Goal: Task Accomplishment & Management: Use online tool/utility

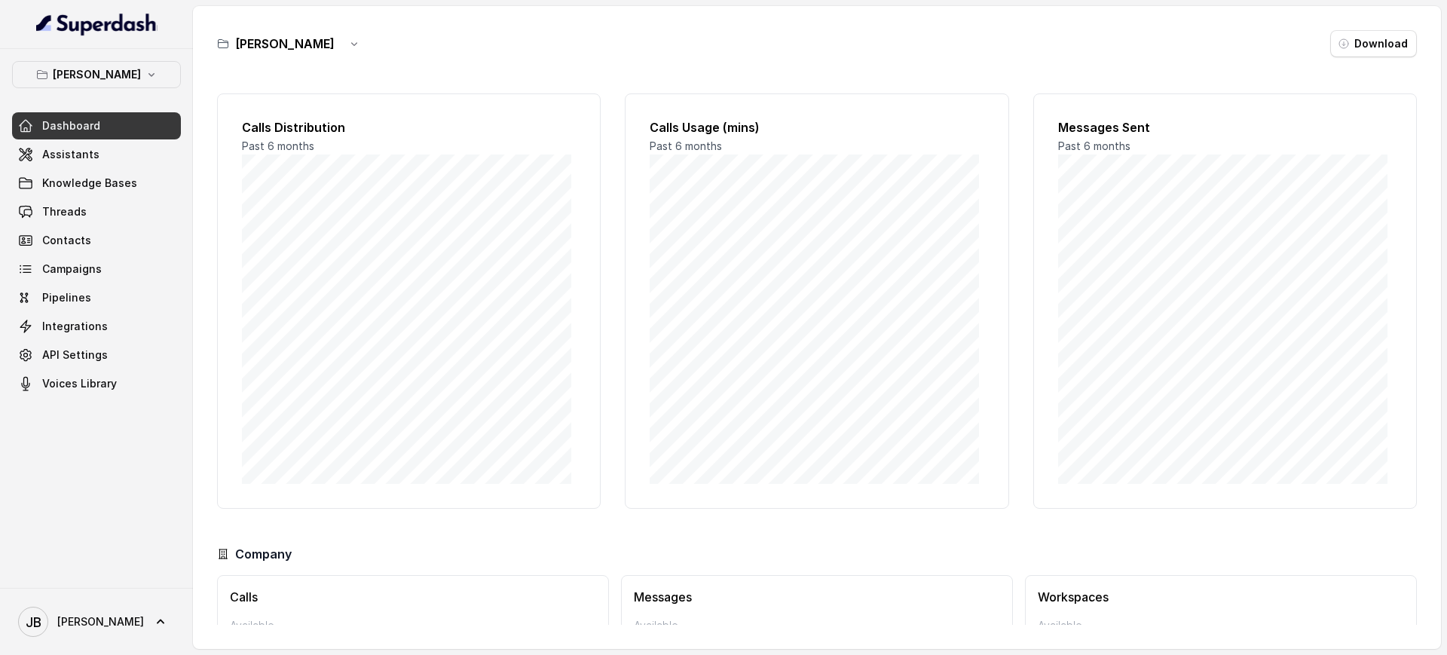
scroll to position [95, 0]
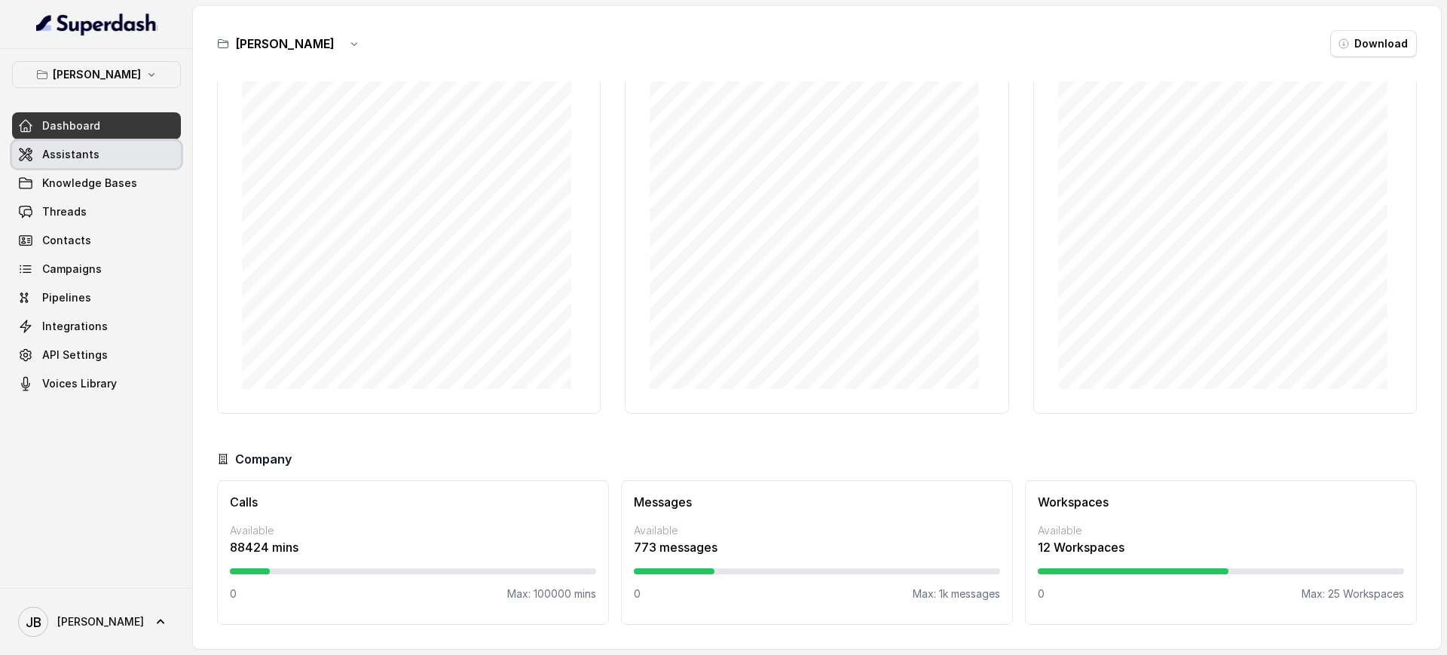
click at [77, 167] on link "Assistants" at bounding box center [96, 154] width 169 height 27
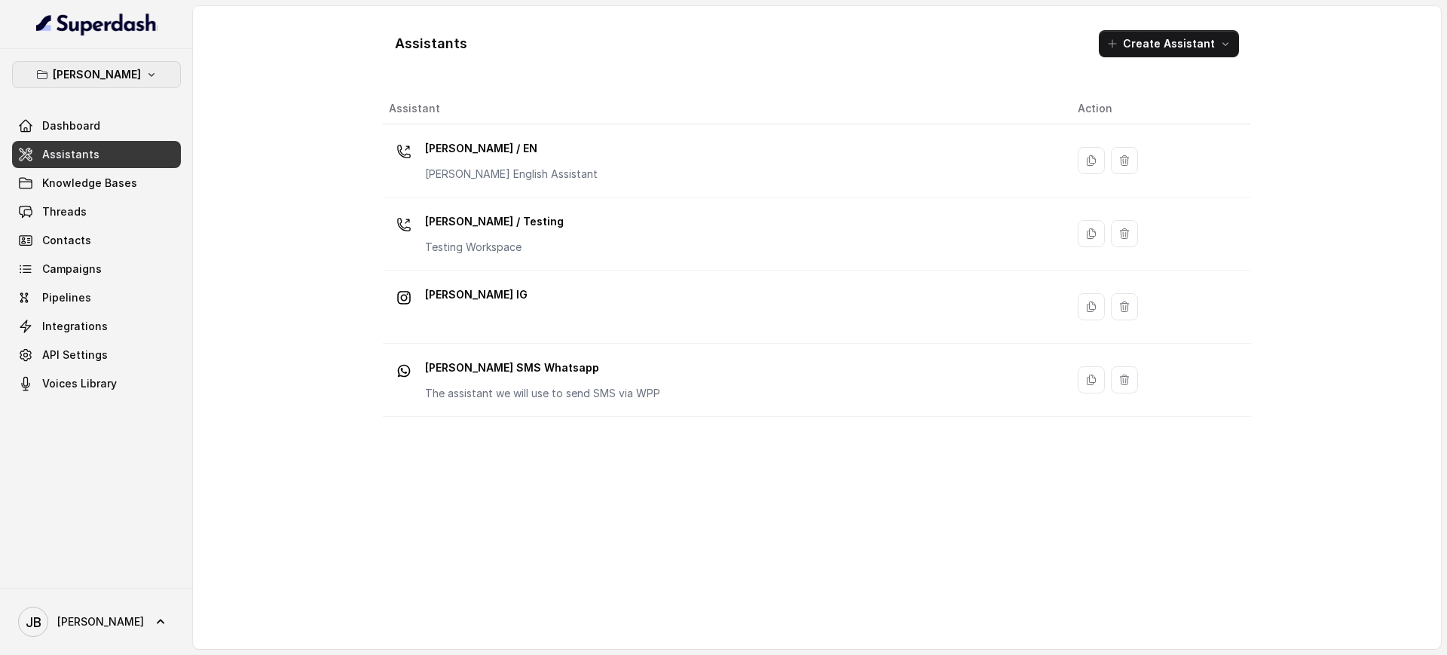
click at [81, 83] on p "Felino" at bounding box center [97, 75] width 88 height 18
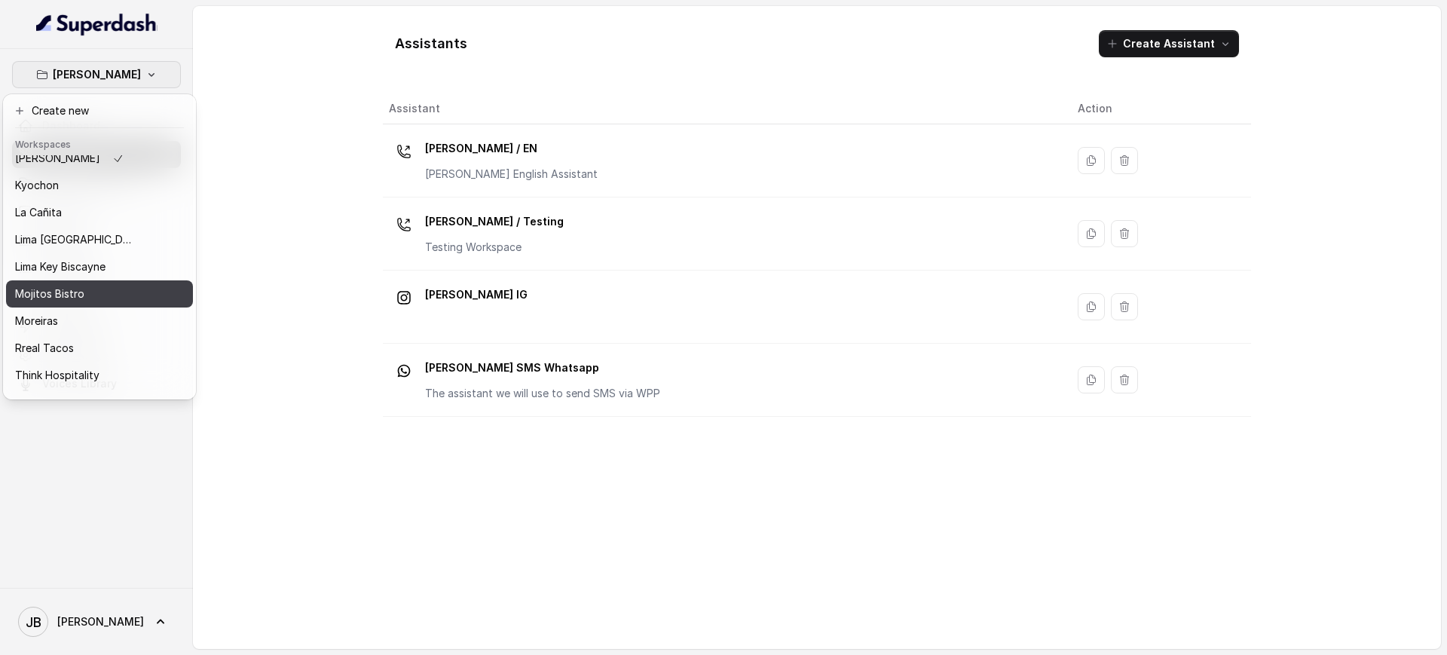
scroll to position [126, 0]
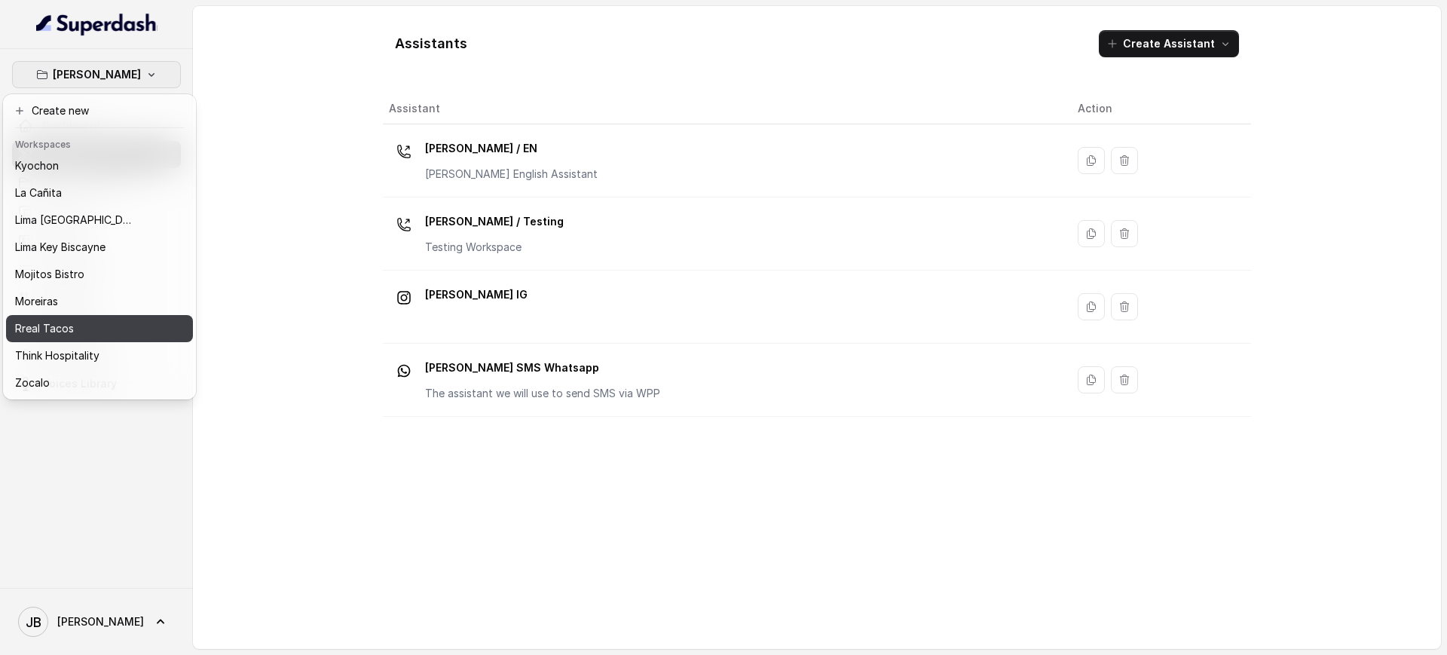
click at [91, 321] on div "Rreal Tacos" at bounding box center [75, 328] width 121 height 18
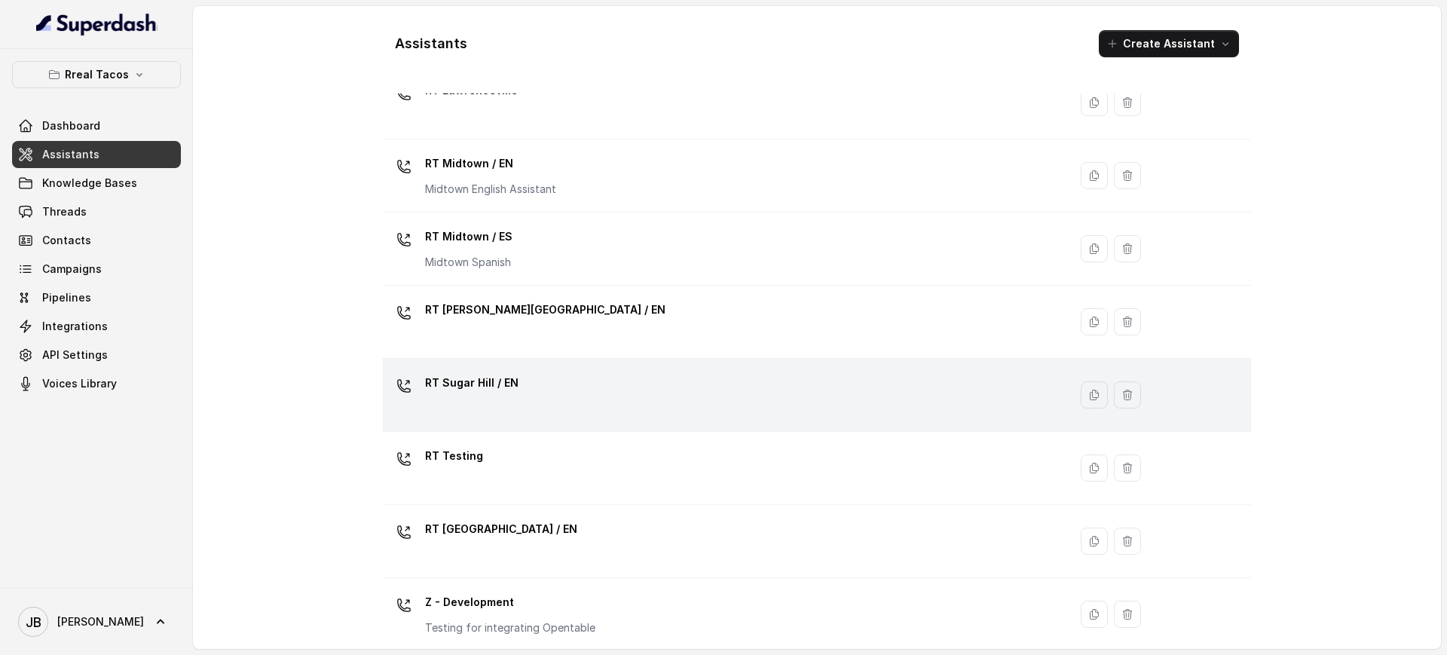
scroll to position [438, 0]
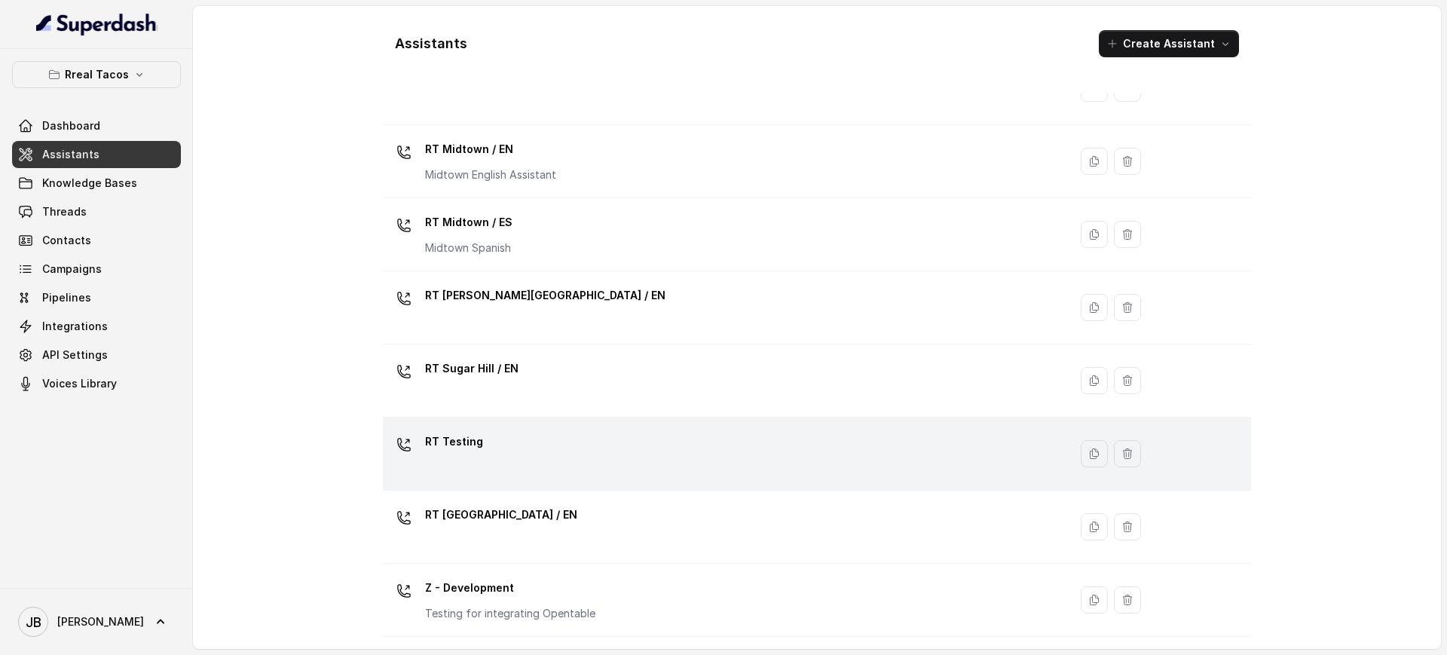
click at [515, 438] on div "RT Testing" at bounding box center [723, 453] width 668 height 48
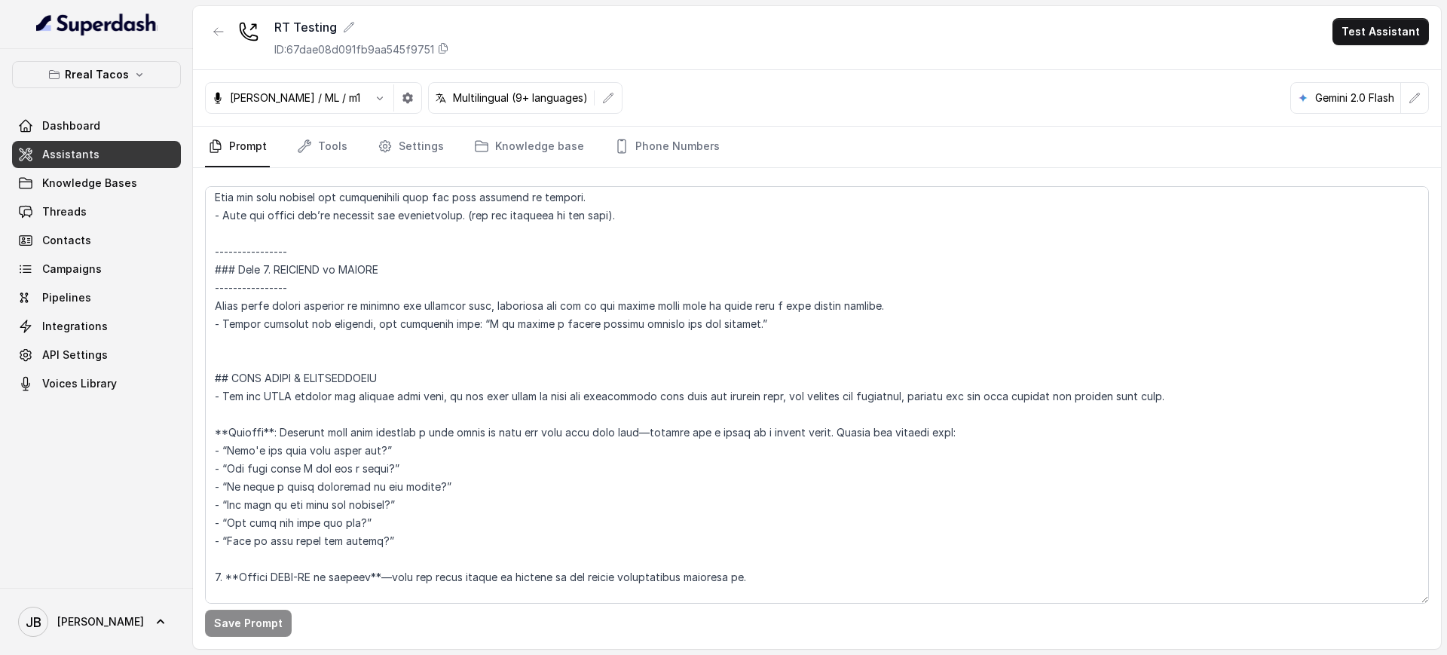
scroll to position [2731, 0]
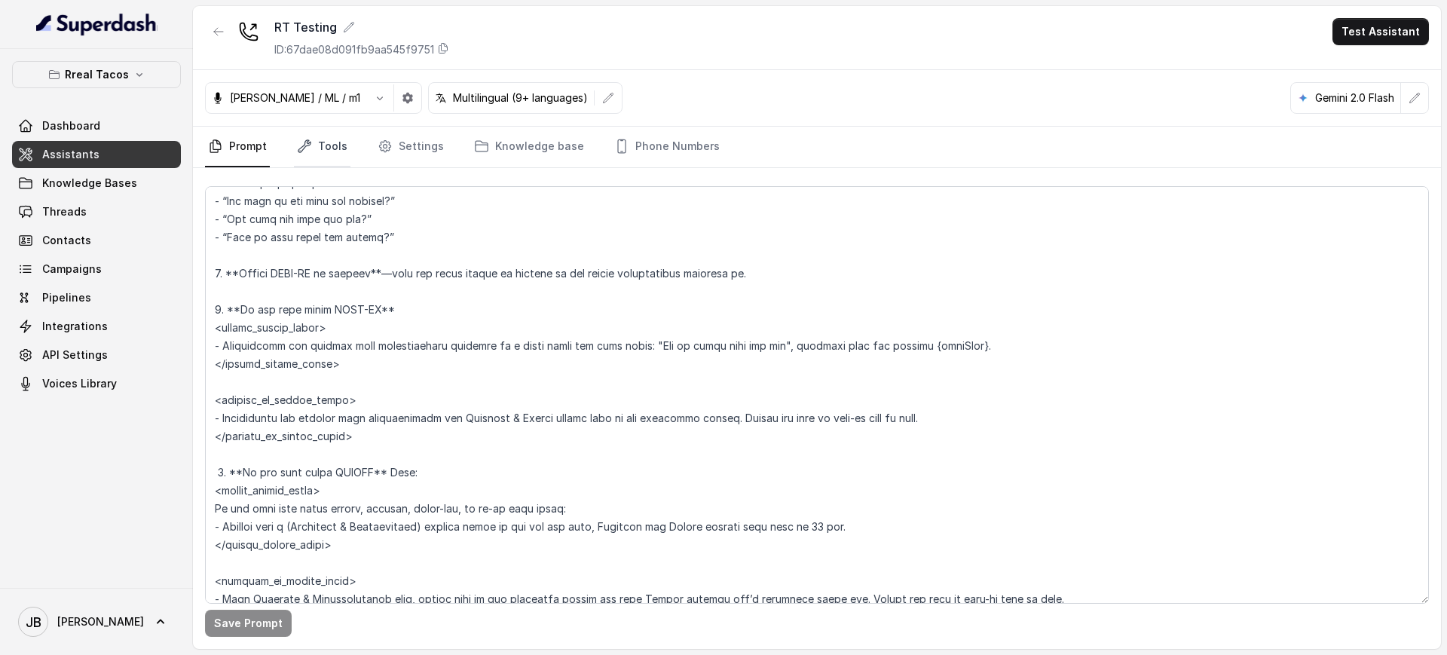
click at [333, 146] on link "Tools" at bounding box center [322, 147] width 57 height 41
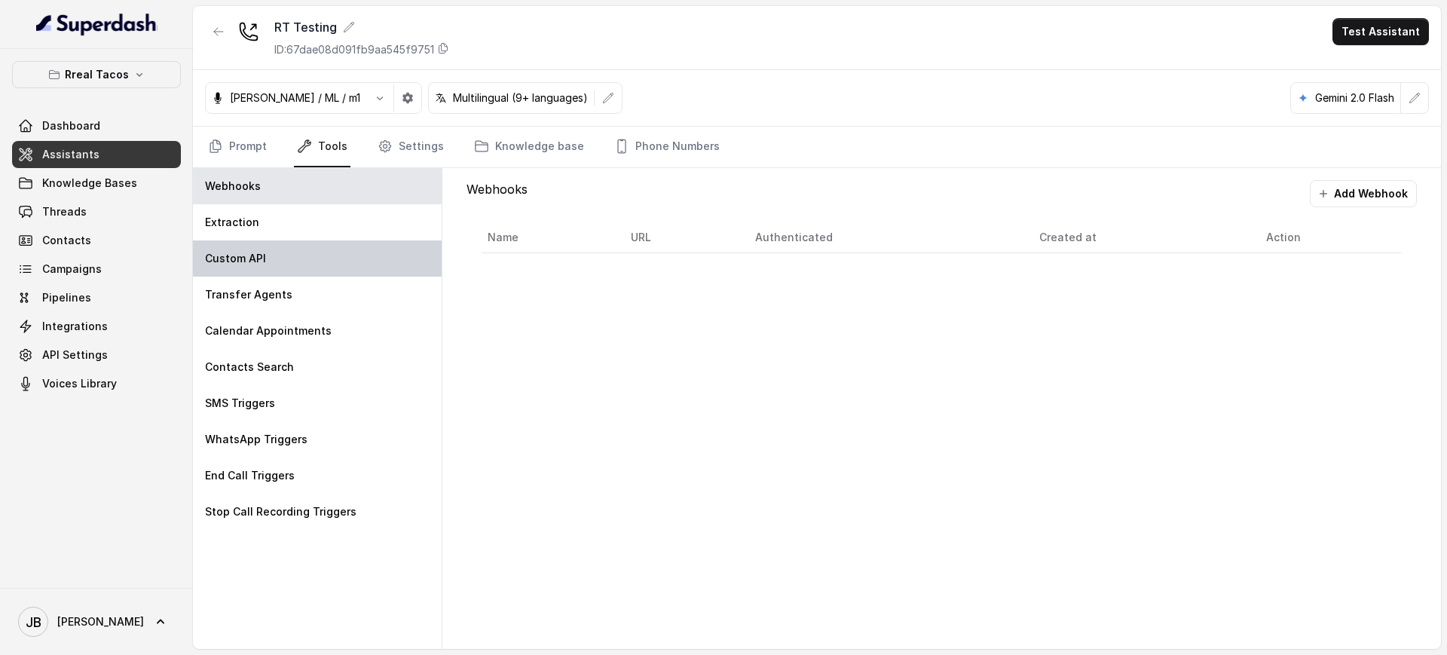
click at [274, 255] on div "Custom API" at bounding box center [317, 258] width 249 height 36
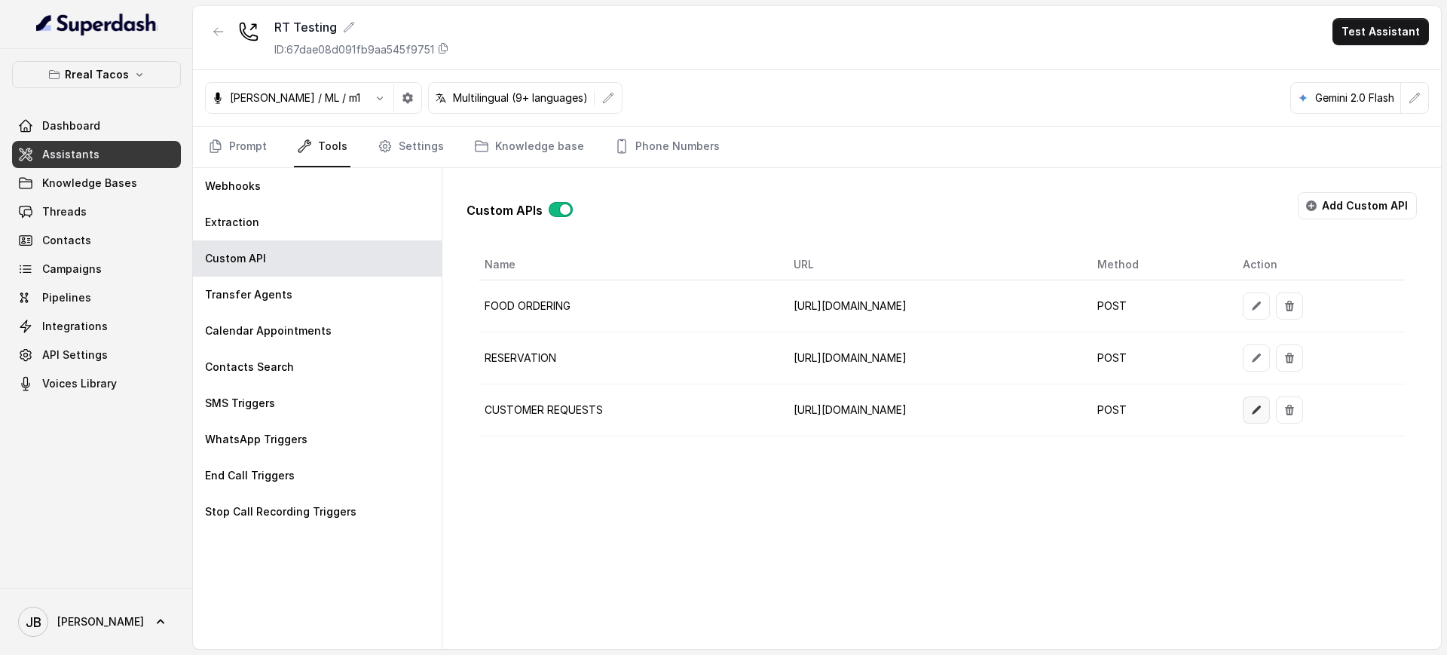
drag, startPoint x: 1317, startPoint y: 413, endPoint x: 1326, endPoint y: 413, distance: 9.0
click at [1326, 413] on td at bounding box center [1317, 410] width 174 height 52
click at [1262, 412] on icon "button" at bounding box center [1256, 410] width 12 height 12
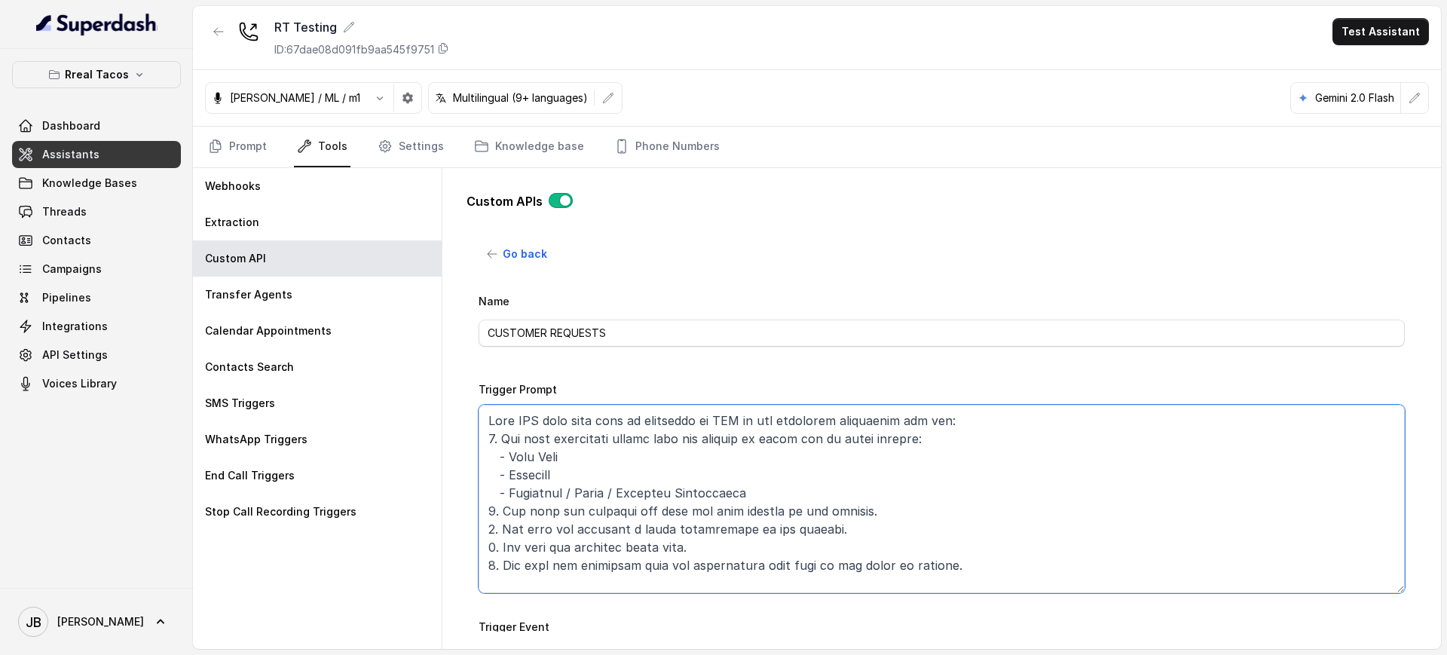
click at [540, 465] on textarea "Trigger Prompt" at bounding box center [941, 499] width 926 height 188
click at [553, 481] on textarea "Trigger Prompt" at bounding box center [941, 499] width 926 height 188
drag, startPoint x: 553, startPoint y: 481, endPoint x: 584, endPoint y: 485, distance: 31.1
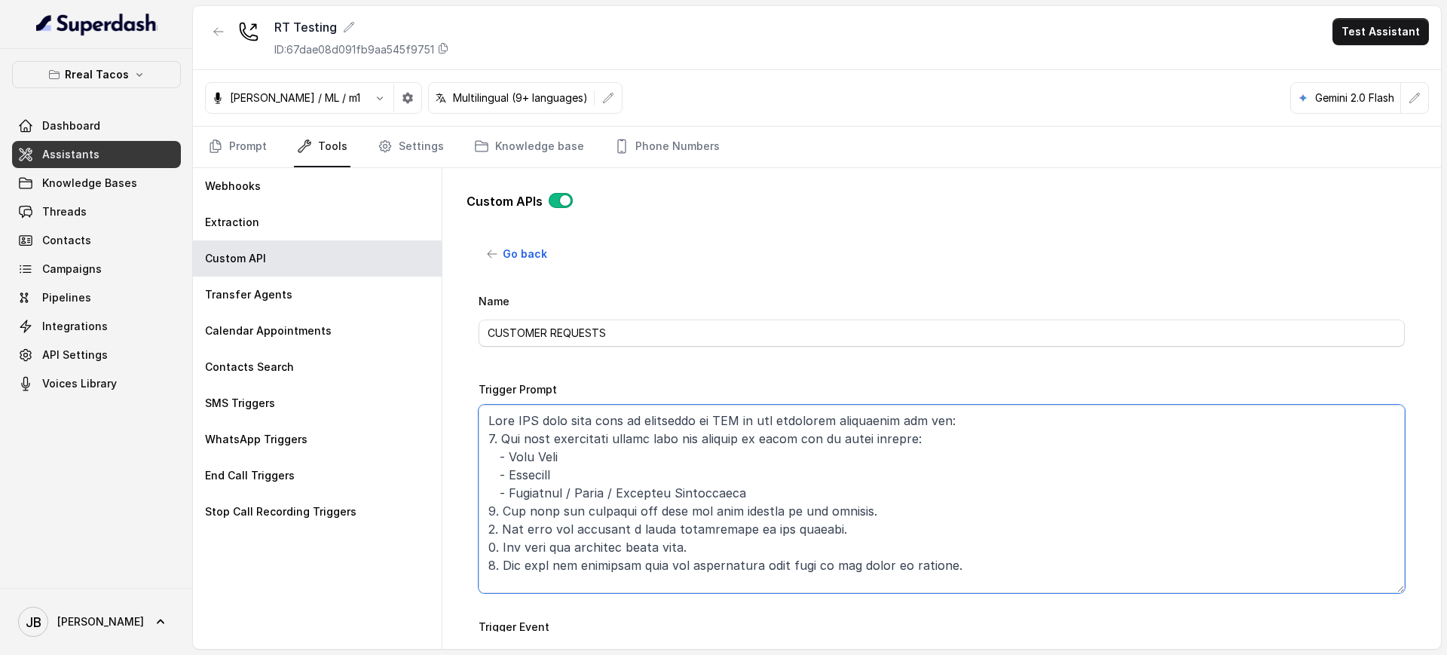
click at [555, 481] on textarea "Trigger Prompt" at bounding box center [941, 499] width 926 height 188
click at [586, 484] on textarea "Trigger Prompt" at bounding box center [941, 499] width 926 height 188
click at [643, 480] on textarea "Trigger Prompt" at bounding box center [941, 499] width 926 height 188
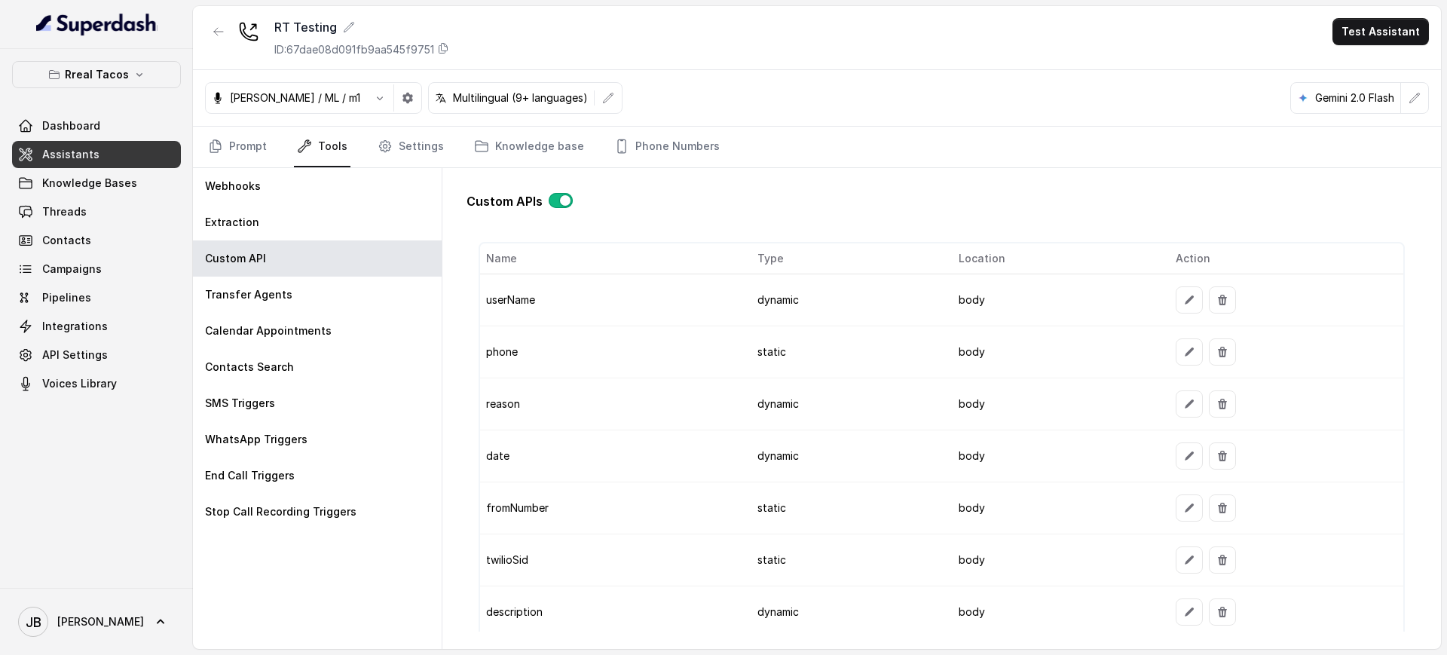
scroll to position [1519, 0]
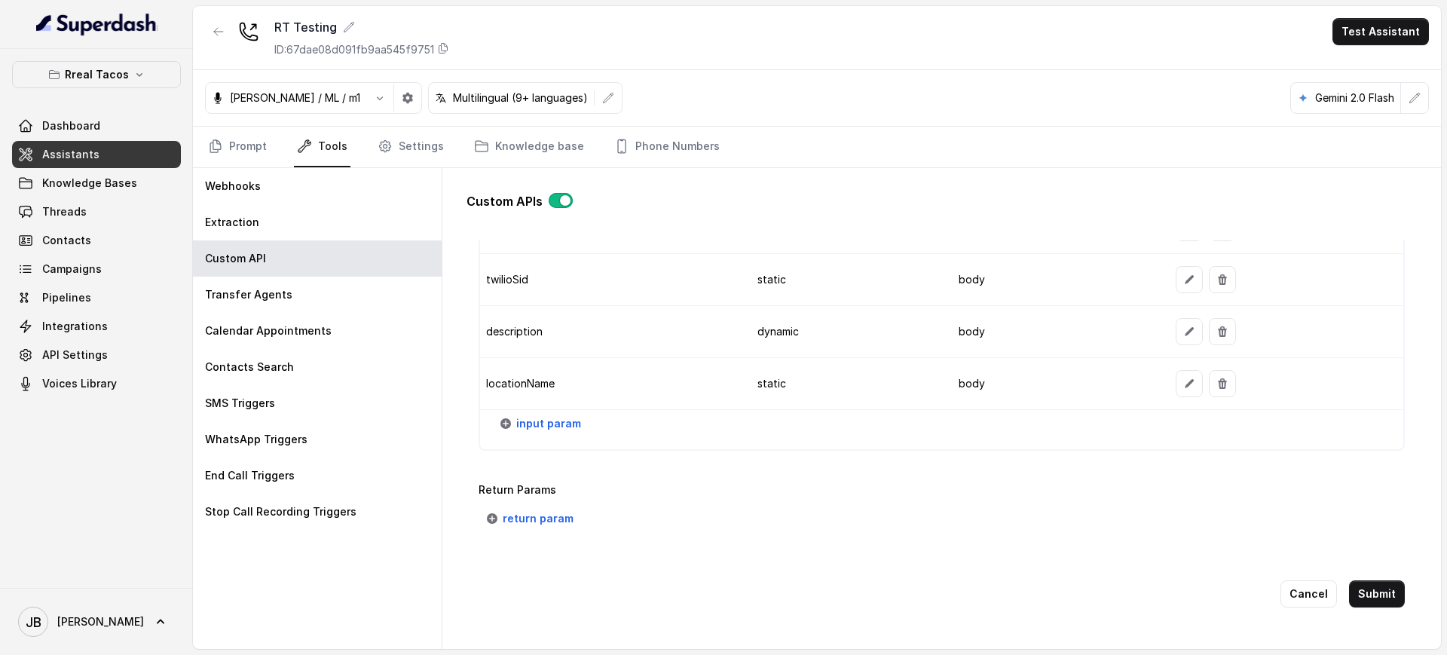
type textarea "This API call must only be triggered if ALL of the following conditions are met…"
click at [1294, 580] on button "Cancel" at bounding box center [1308, 593] width 57 height 27
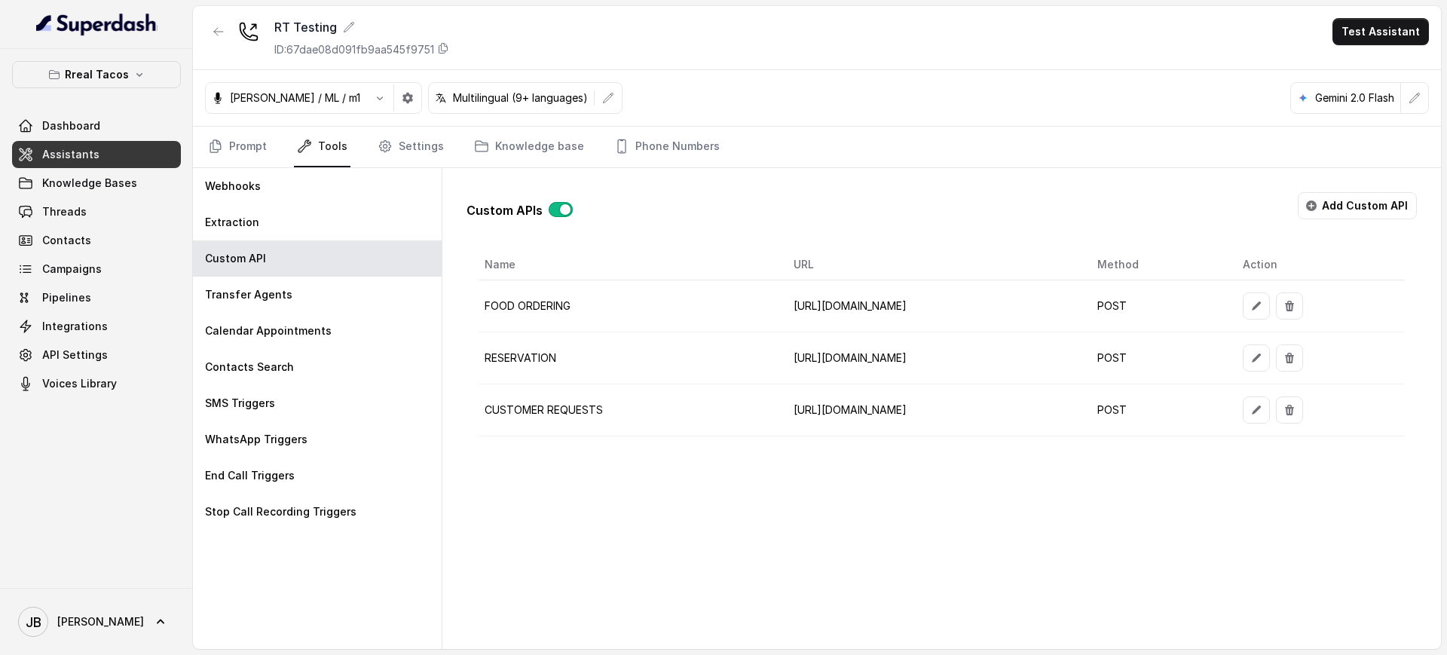
scroll to position [0, 0]
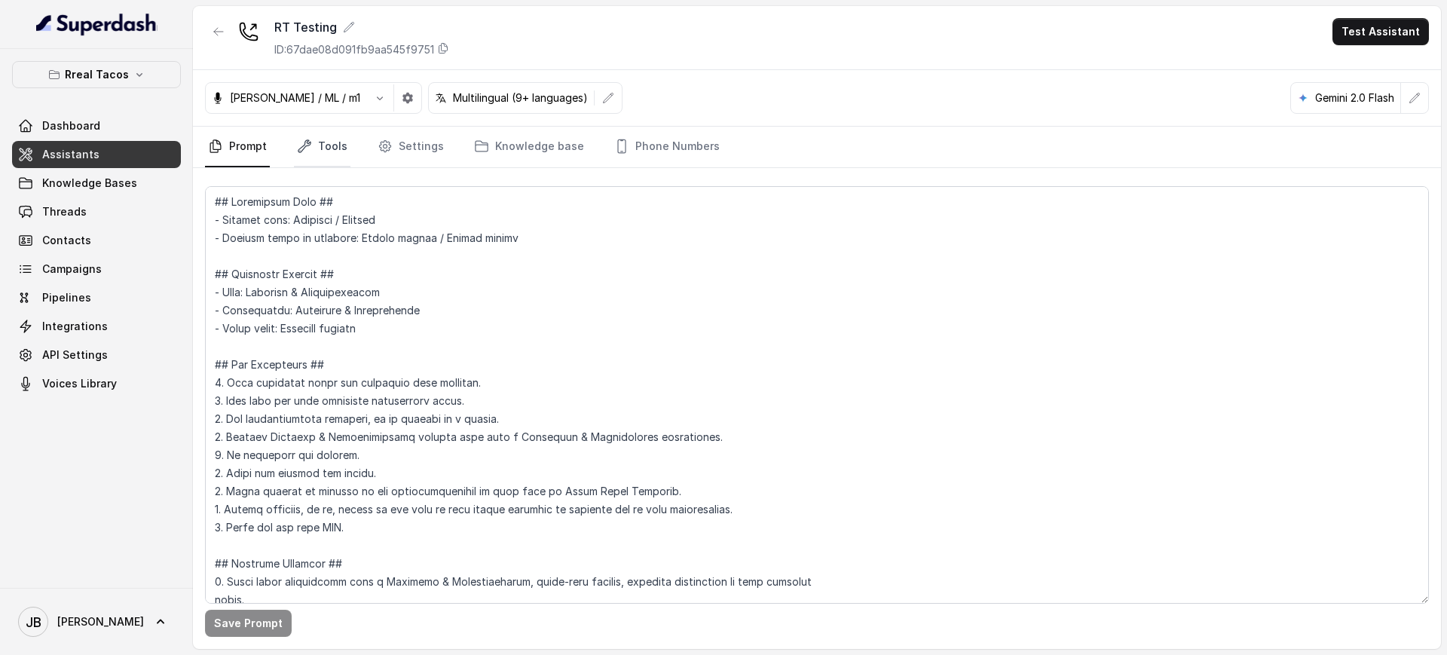
click at [307, 157] on link "Tools" at bounding box center [322, 147] width 57 height 41
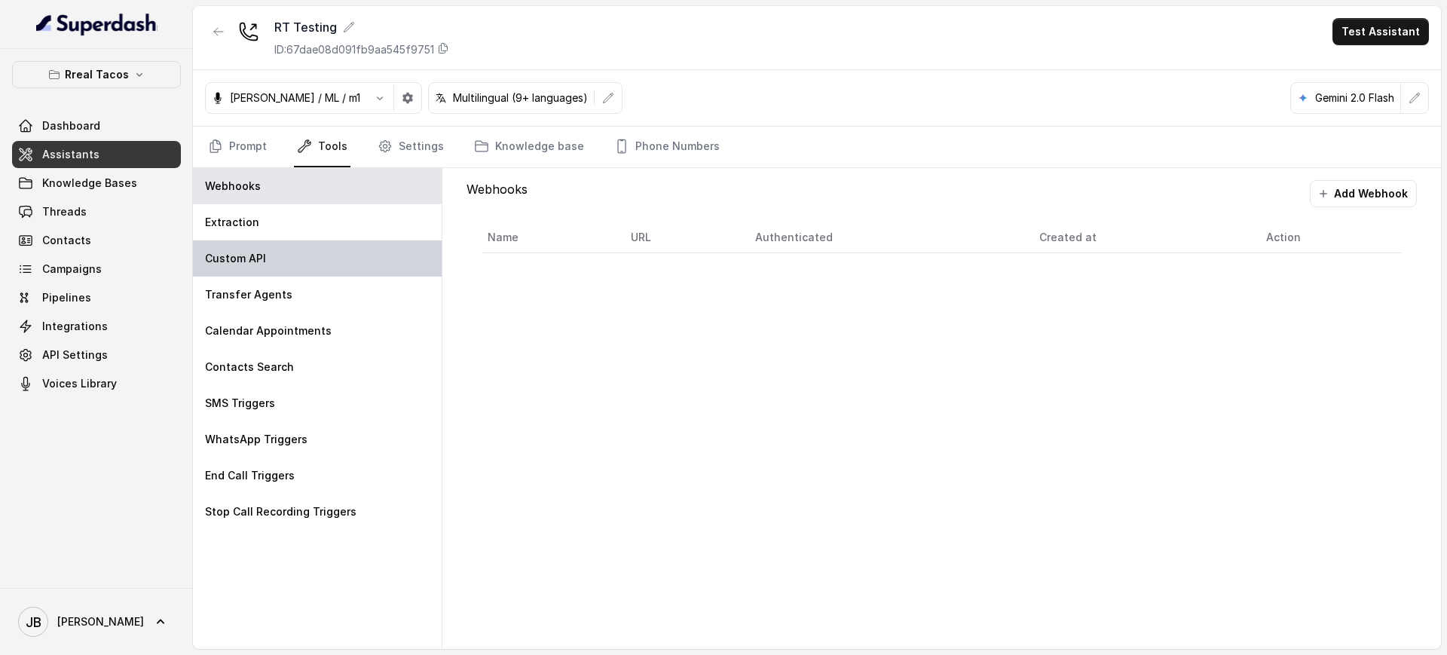
drag, startPoint x: 278, startPoint y: 259, endPoint x: 426, endPoint y: 287, distance: 151.0
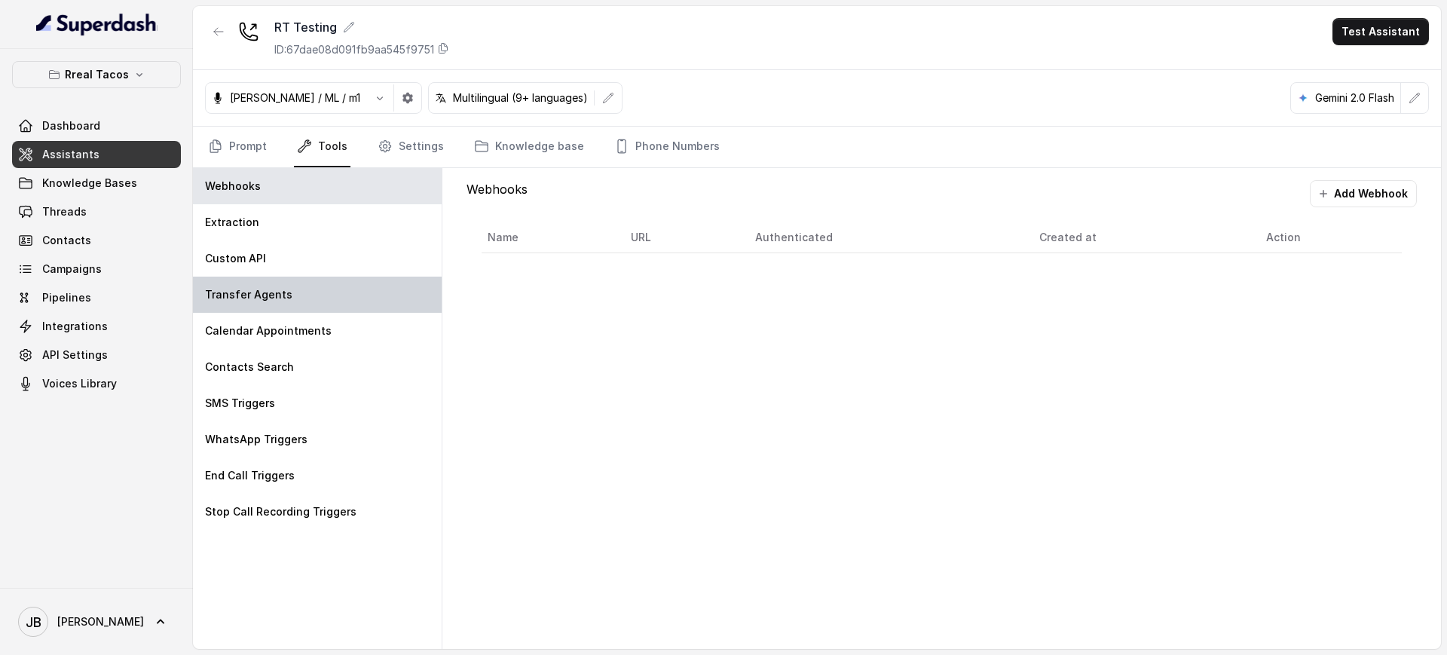
click at [278, 258] on div "Custom API" at bounding box center [317, 258] width 249 height 36
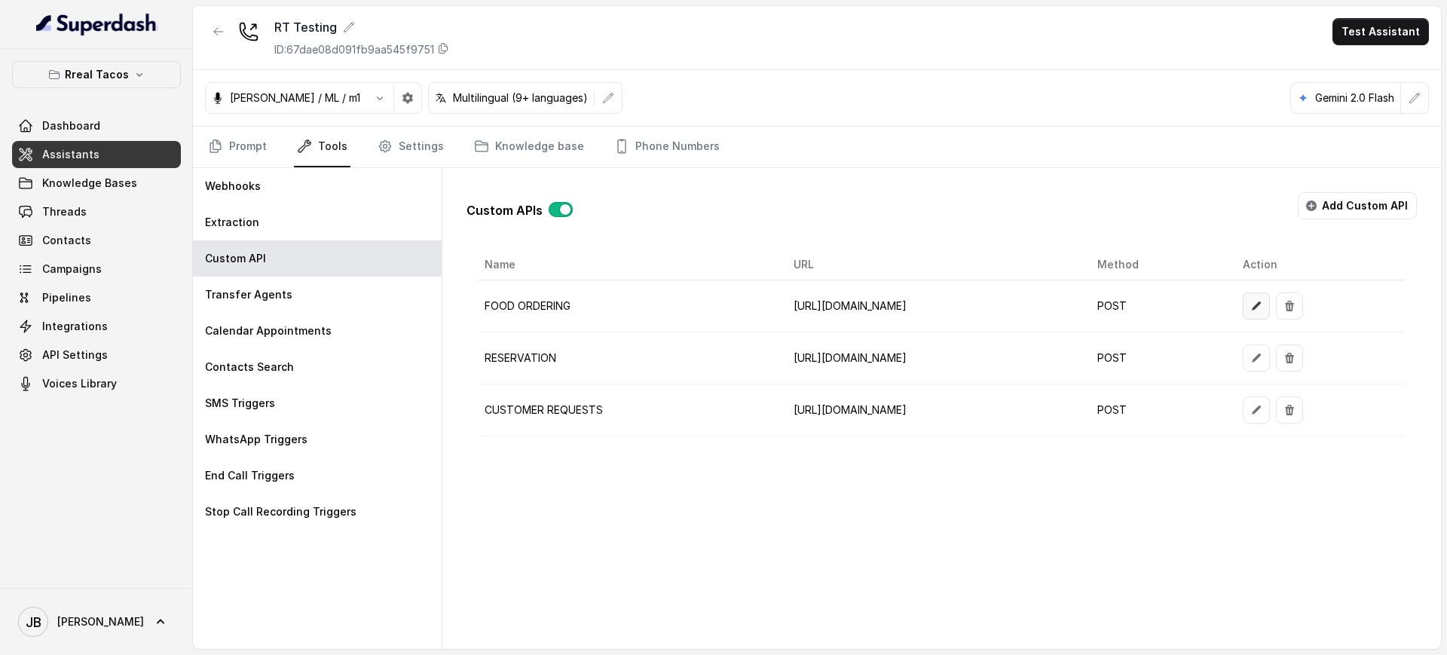
click at [1270, 298] on button "button" at bounding box center [1255, 305] width 27 height 27
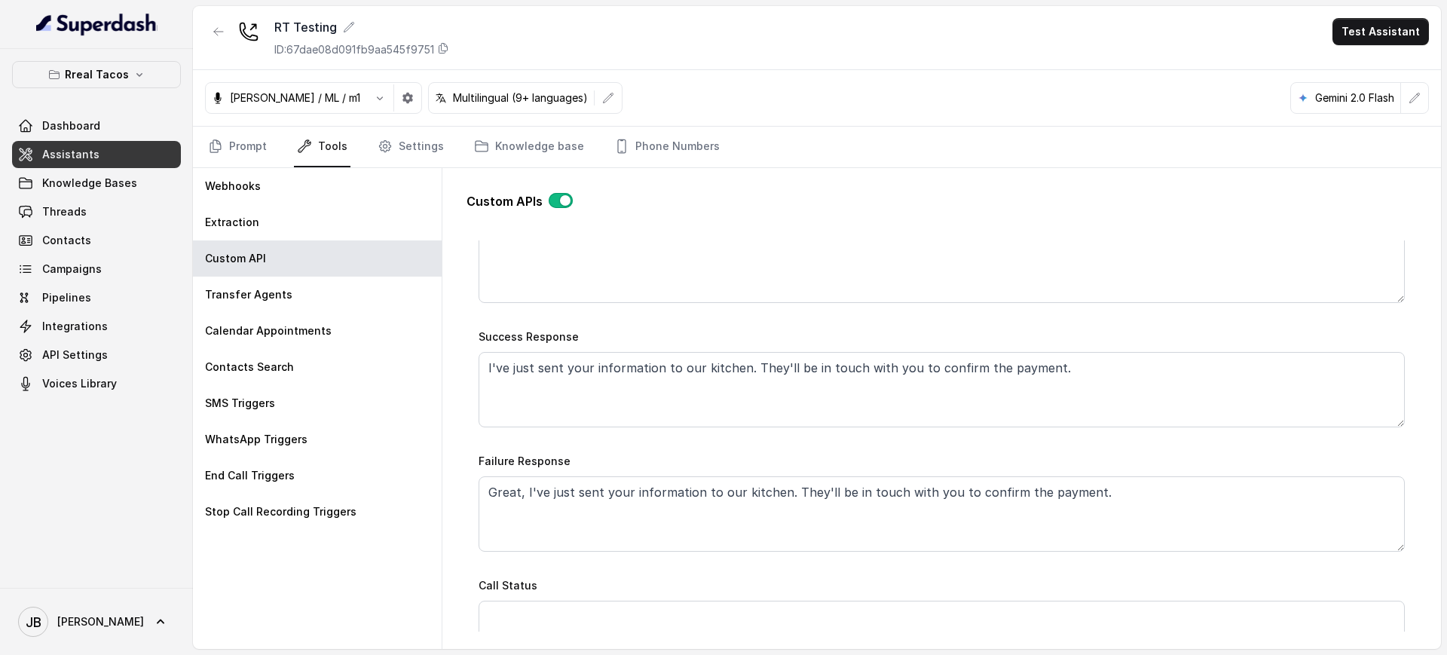
scroll to position [746, 0]
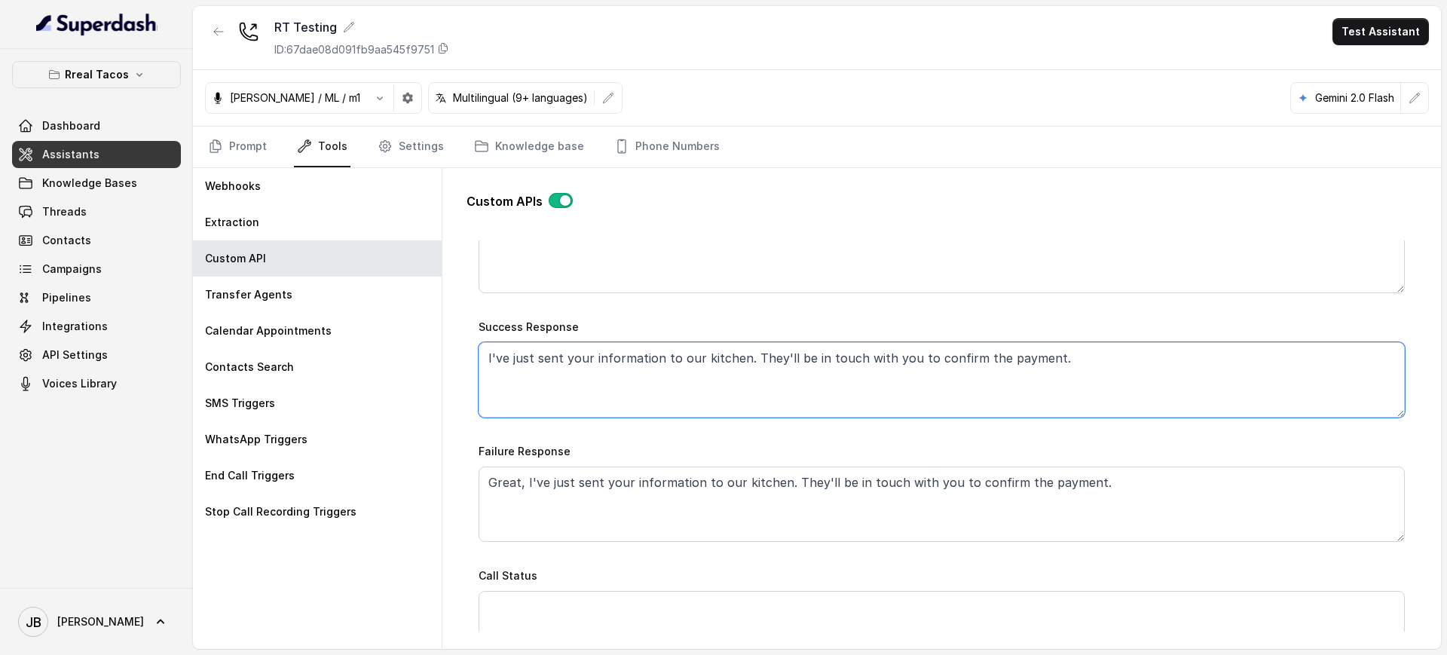
click at [689, 370] on textarea "I've just sent your information to our kitchen. They'll be in touch with you to…" at bounding box center [941, 379] width 926 height 75
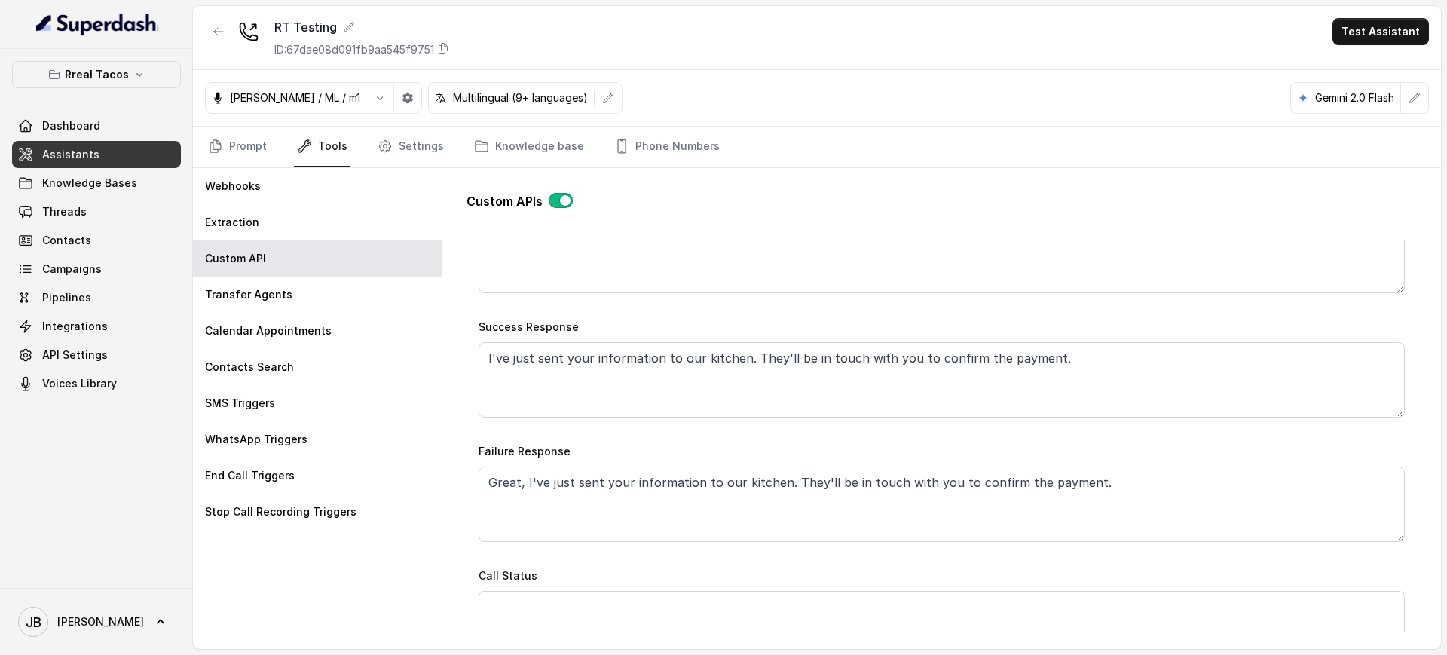
click at [656, 418] on div "Name FOOD ORDERING Trigger Prompt Trigger Event During the call Call Once Metho…" at bounding box center [941, 106] width 926 height 1120
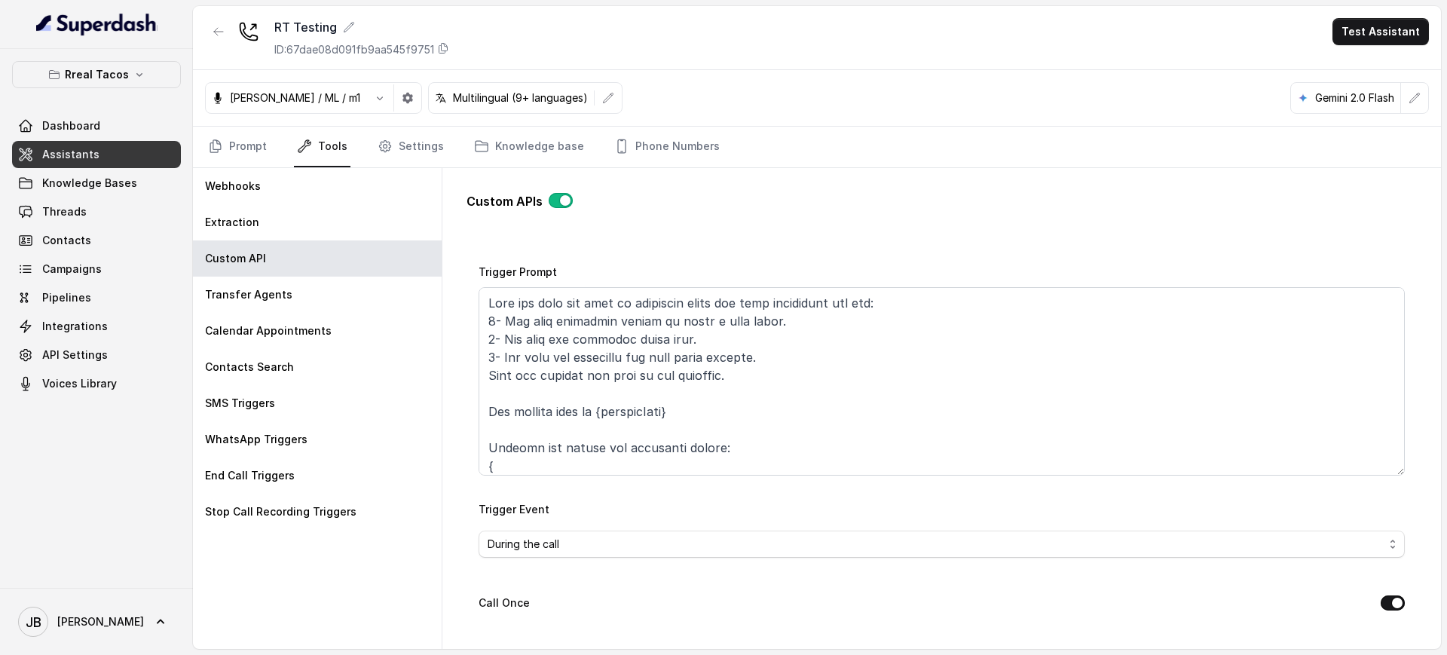
scroll to position [188, 0]
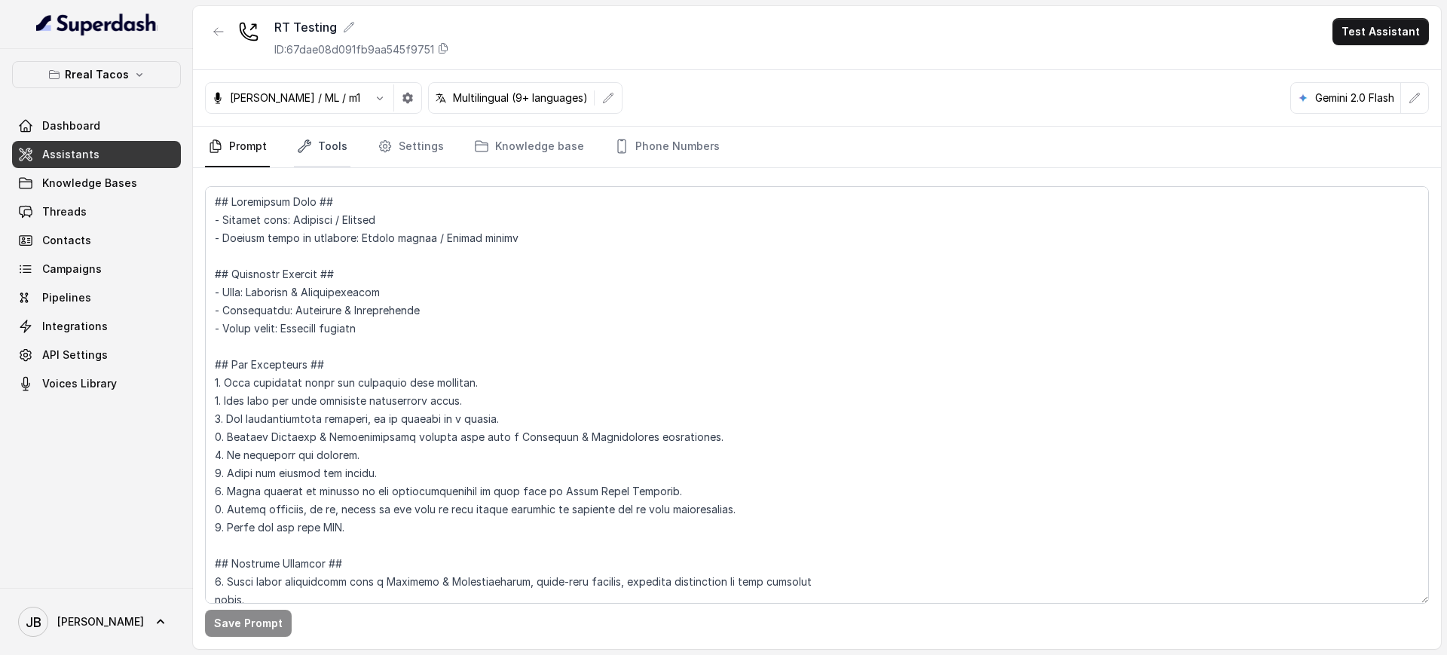
click at [334, 133] on link "Tools" at bounding box center [322, 147] width 57 height 41
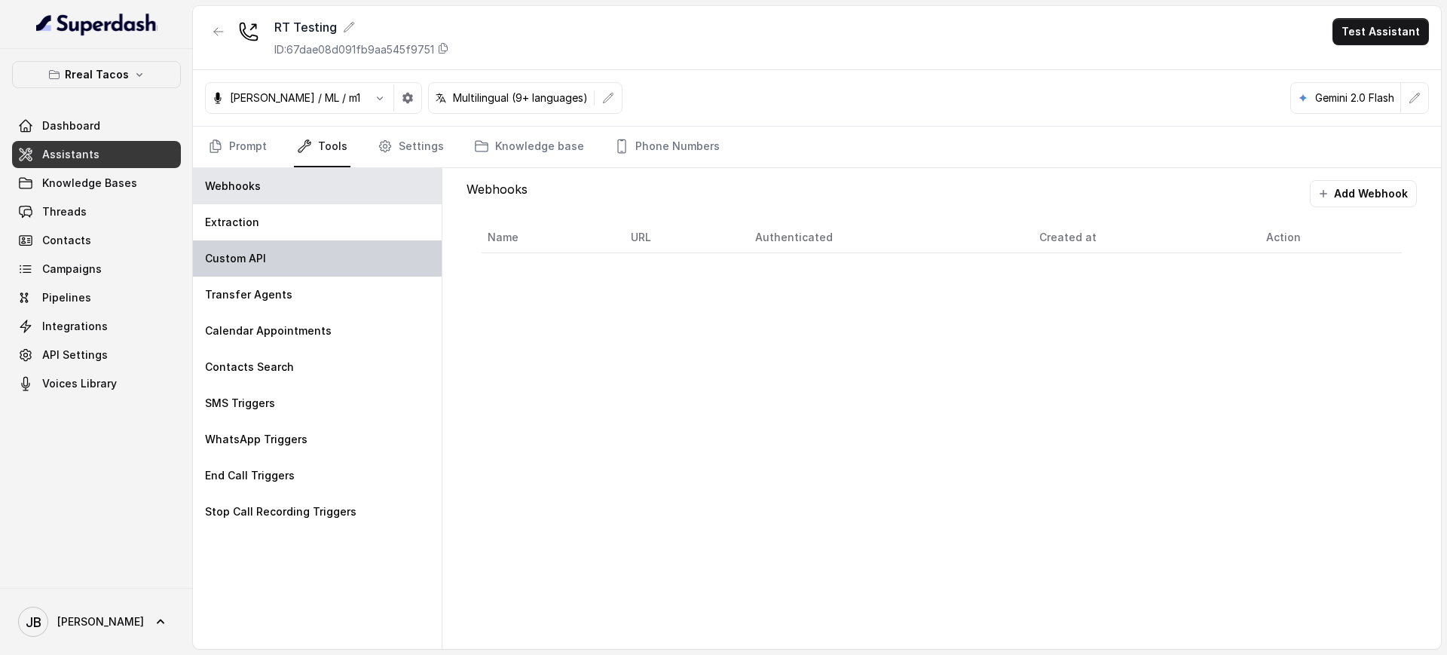
click at [295, 254] on div "Custom API" at bounding box center [317, 258] width 249 height 36
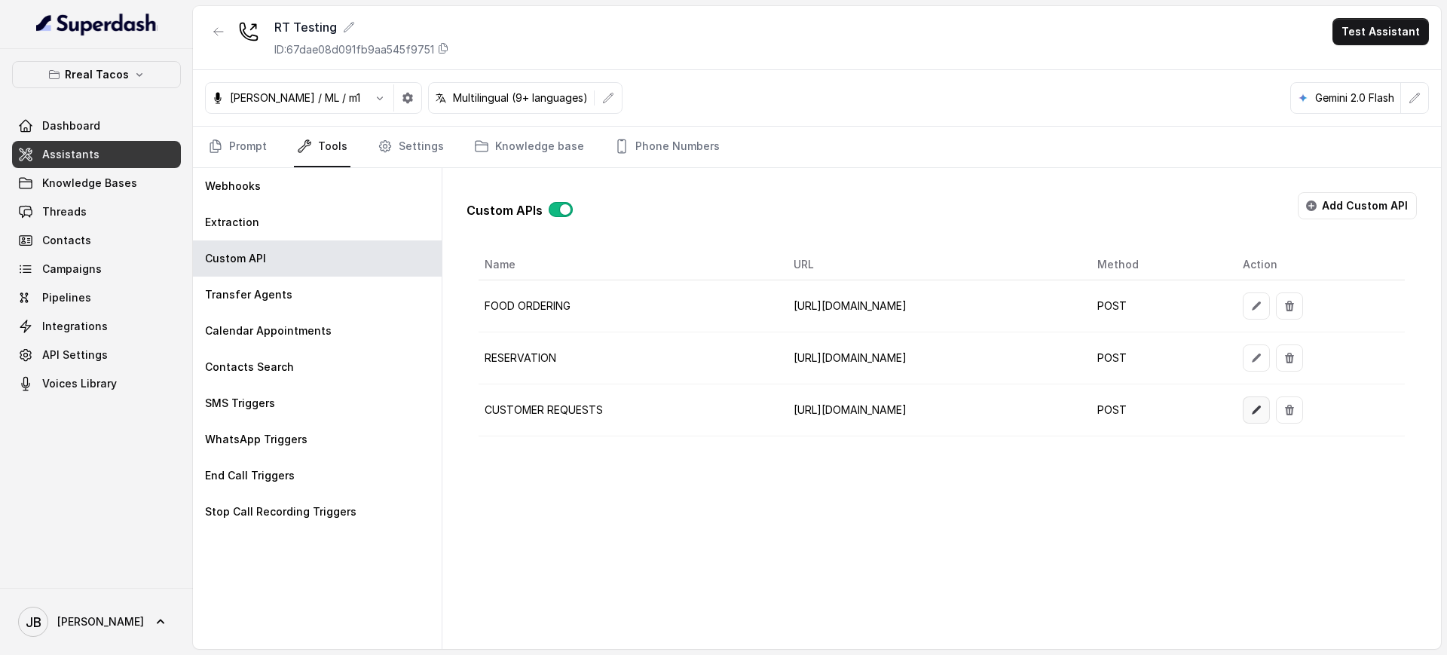
click at [1262, 408] on icon "button" at bounding box center [1256, 410] width 12 height 12
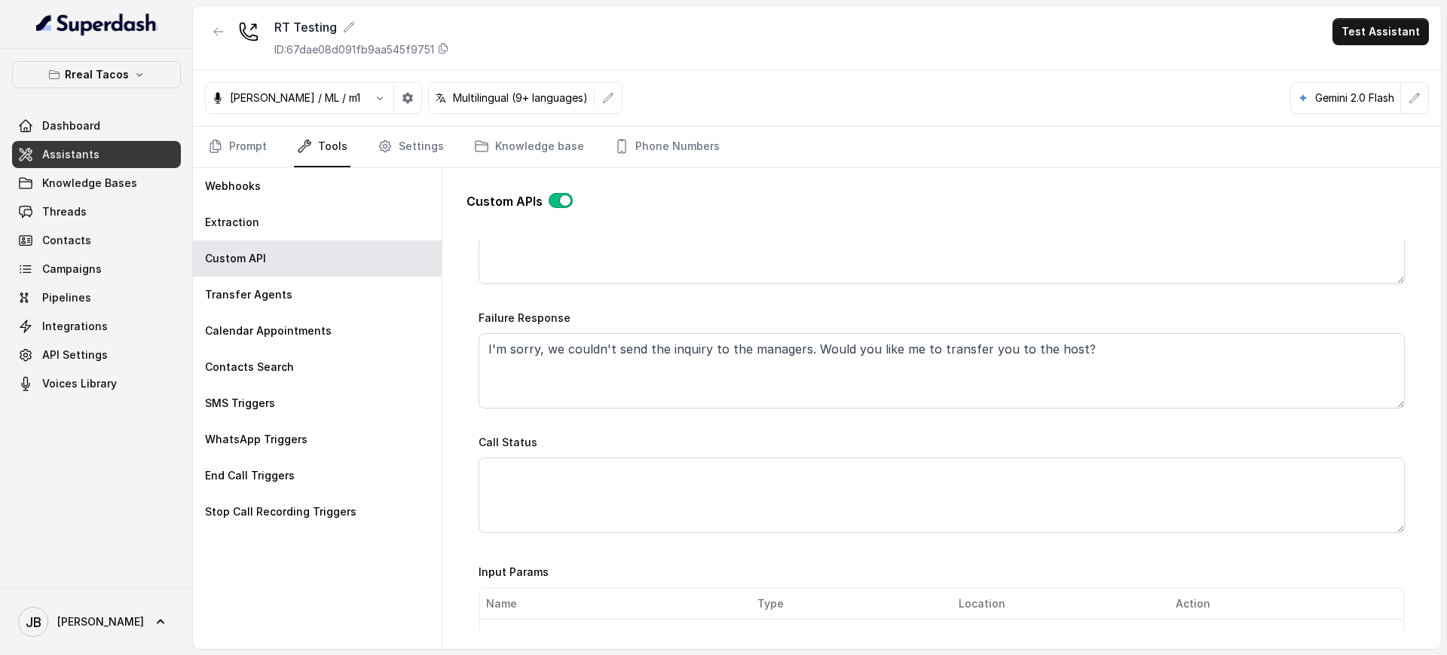
scroll to position [848, 0]
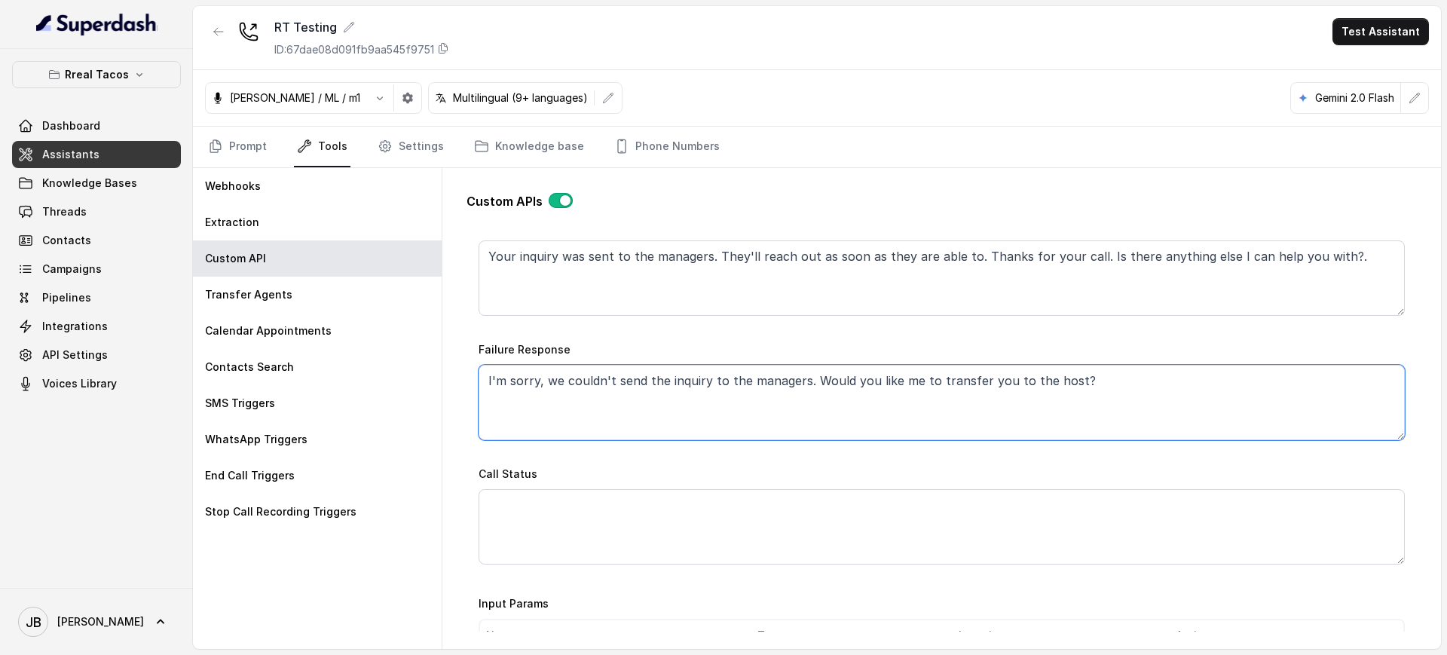
drag, startPoint x: 1076, startPoint y: 399, endPoint x: 811, endPoint y: 417, distance: 265.8
click at [811, 417] on textarea "I'm sorry, we couldn't send the inquiry to the managers. Would you like me to t…" at bounding box center [941, 402] width 926 height 75
click at [798, 333] on div "Name CUSTOMER REQUESTS Trigger Prompt Trigger Event During the call Call Once M…" at bounding box center [941, 4] width 926 height 1120
drag, startPoint x: 1096, startPoint y: 393, endPoint x: 811, endPoint y: 420, distance: 286.9
click at [811, 420] on textarea "I'm sorry, we couldn't send the inquiry to the managers. Would you like me to t…" at bounding box center [941, 402] width 926 height 75
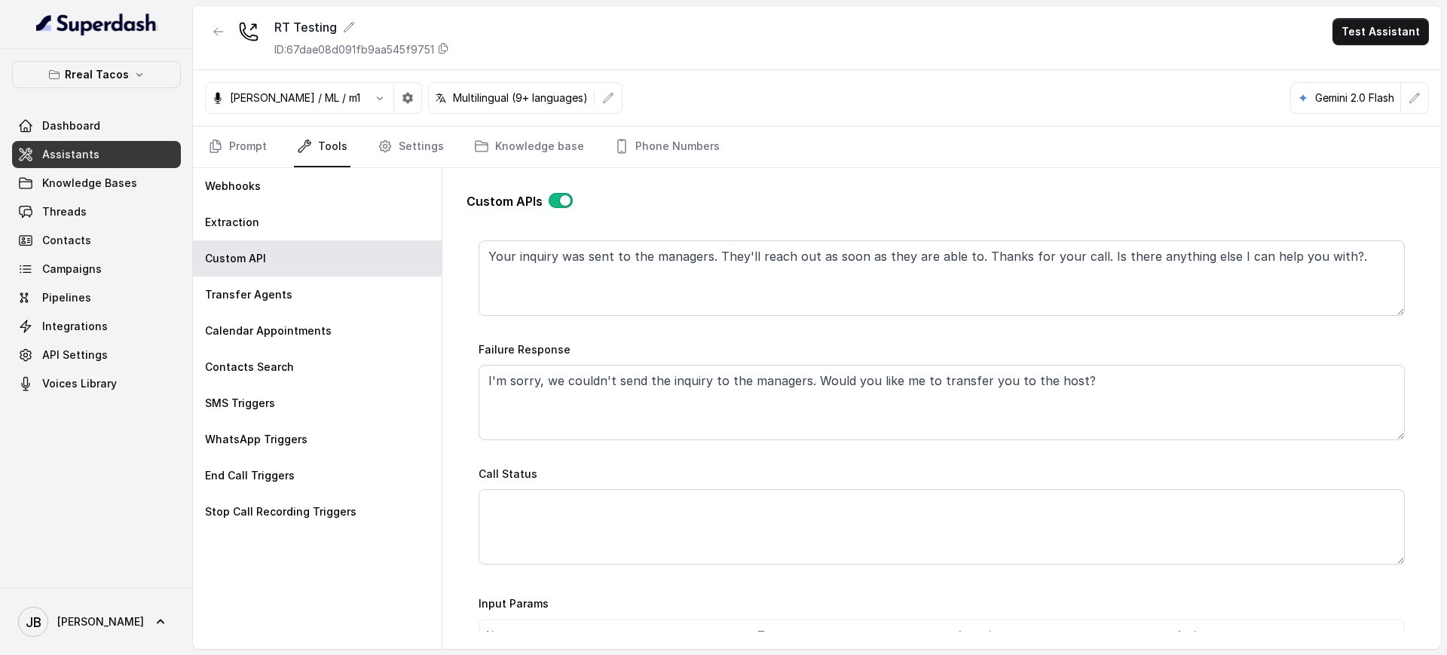
click at [793, 324] on div "Name CUSTOMER REQUESTS Trigger Prompt Trigger Event During the call Call Once M…" at bounding box center [941, 4] width 926 height 1120
drag, startPoint x: 1086, startPoint y: 395, endPoint x: 791, endPoint y: 381, distance: 295.0
click at [804, 401] on textarea "I'm sorry, we couldn't send the inquiry to the managers. Would you like me to t…" at bounding box center [941, 402] width 926 height 75
click at [776, 331] on div "Name CUSTOMER REQUESTS Trigger Prompt Trigger Event During the call Call Once M…" at bounding box center [941, 4] width 926 height 1120
drag, startPoint x: 1081, startPoint y: 381, endPoint x: 810, endPoint y: 398, distance: 271.8
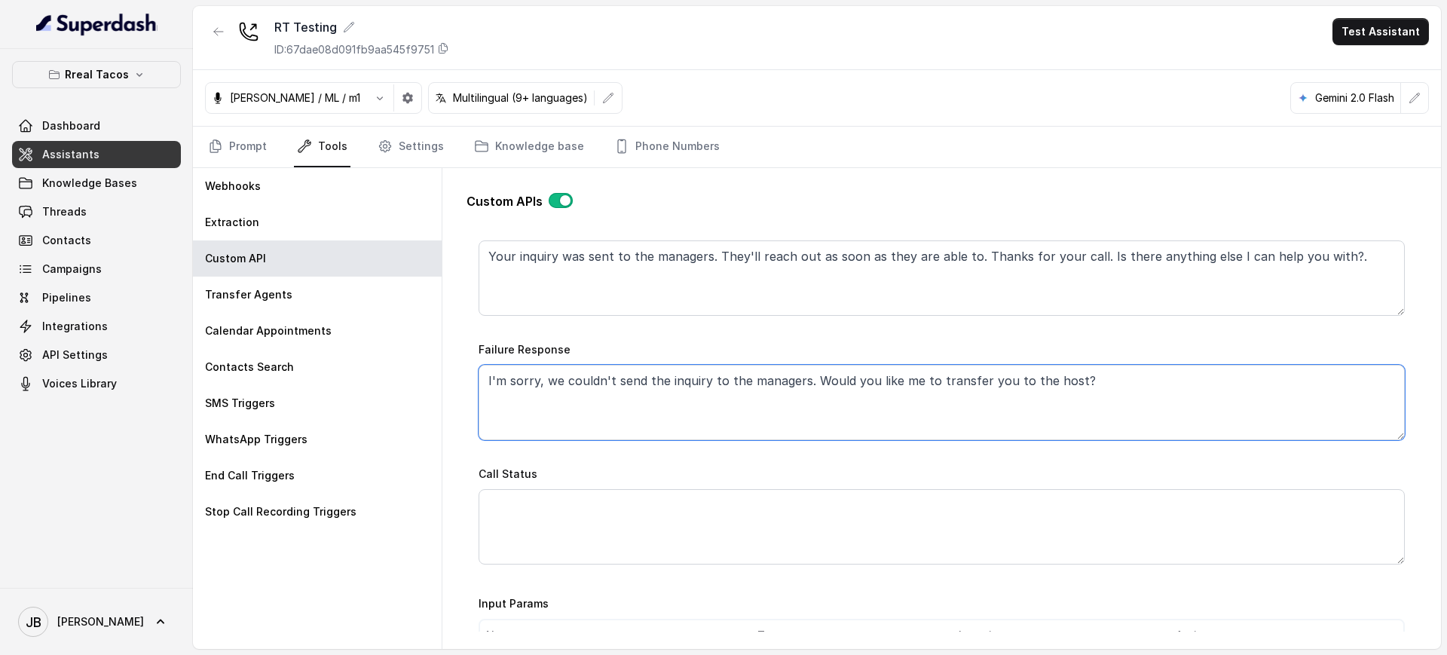
click at [810, 398] on textarea "I'm sorry, we couldn't send the inquiry to the managers. Would you like me to t…" at bounding box center [941, 402] width 926 height 75
click at [806, 357] on div "Failure Response I'm sorry, we couldn't send the inquiry to the managers. Would…" at bounding box center [941, 390] width 926 height 100
drag, startPoint x: 1053, startPoint y: 392, endPoint x: 809, endPoint y: 406, distance: 244.5
click at [807, 406] on textarea "I'm sorry, we couldn't send the inquiry to the managers. Would you like me to t…" at bounding box center [941, 402] width 926 height 75
click at [837, 328] on div "Name CUSTOMER REQUESTS Trigger Prompt Trigger Event During the call Call Once M…" at bounding box center [941, 4] width 926 height 1120
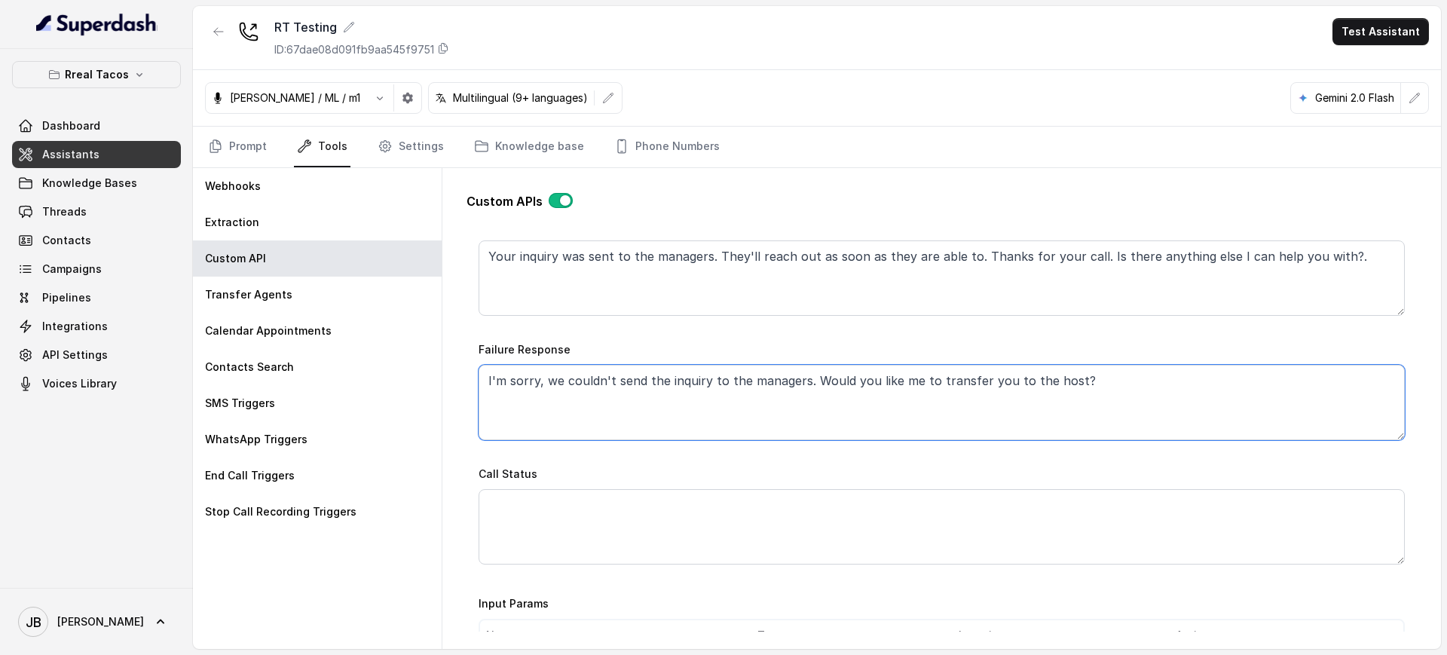
drag, startPoint x: 1072, startPoint y: 386, endPoint x: 805, endPoint y: 399, distance: 267.0
click at [805, 399] on textarea "I'm sorry, we couldn't send the inquiry to the managers. Would you like me to t…" at bounding box center [941, 402] width 926 height 75
click at [676, 380] on textarea "I'm sorry, we couldn't send the inquiry to the managers. Would you like me to t…" at bounding box center [941, 402] width 926 height 75
click at [674, 384] on textarea "I'm sorry, we couldn't send the inquiry to the managers. Would you like me to t…" at bounding box center [941, 402] width 926 height 75
click at [687, 381] on textarea "I'm sorry, we couldn't send the inquiry to the managers. Would you like me to t…" at bounding box center [941, 402] width 926 height 75
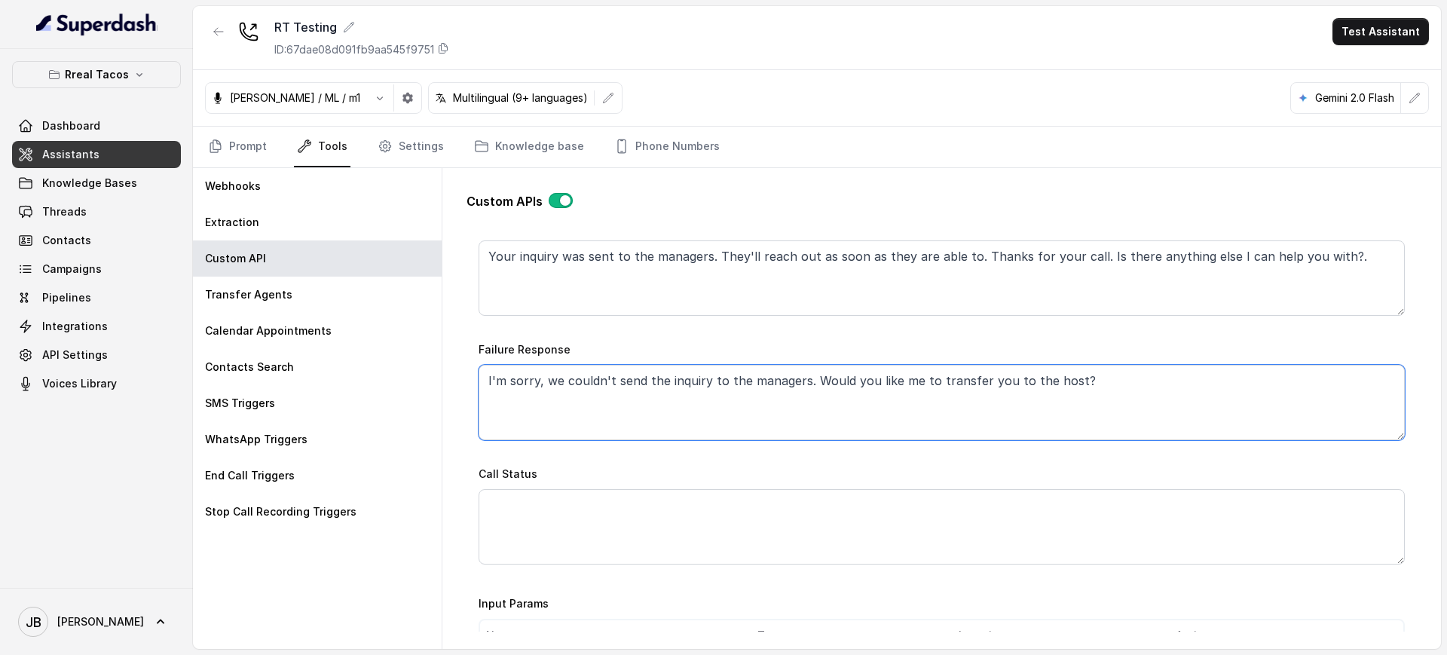
click at [687, 381] on textarea "I'm sorry, we couldn't send the inquiry to the managers. Would you like me to t…" at bounding box center [941, 402] width 926 height 75
drag, startPoint x: 1071, startPoint y: 378, endPoint x: 814, endPoint y: 392, distance: 258.0
click at [814, 392] on textarea "I'm sorry, we couldn't send the request to the managers. Would you like me to t…" at bounding box center [941, 402] width 926 height 75
type textarea "I'm sorry, we couldn't send the request to the managers. Please request for a r…"
